Goal: Find specific page/section: Find specific page/section

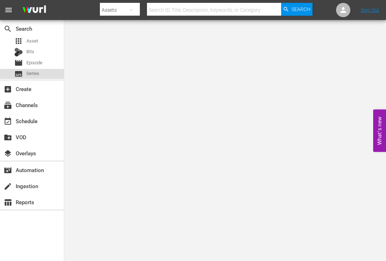
click at [41, 73] on div "subtitles Series" at bounding box center [32, 74] width 64 height 10
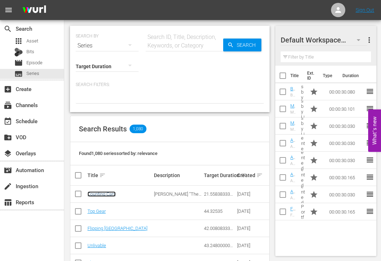
click at [99, 194] on link "Counting Cars" at bounding box center [101, 193] width 28 height 5
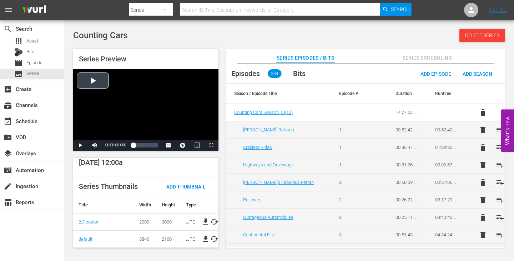
scroll to position [156, 0]
